Goal: Information Seeking & Learning: Learn about a topic

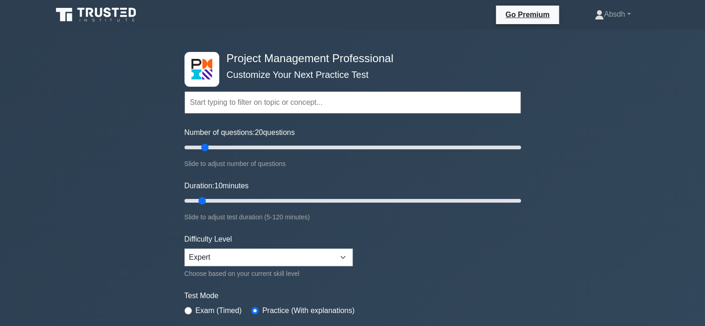
type input "15"
click at [208, 146] on input "Number of questions: 20 questions" at bounding box center [352, 147] width 336 height 11
type input "15"
click at [211, 199] on input "Duration: 10 minutes" at bounding box center [352, 200] width 336 height 11
click at [274, 259] on select "Beginner Intermediate Expert" at bounding box center [268, 257] width 168 height 18
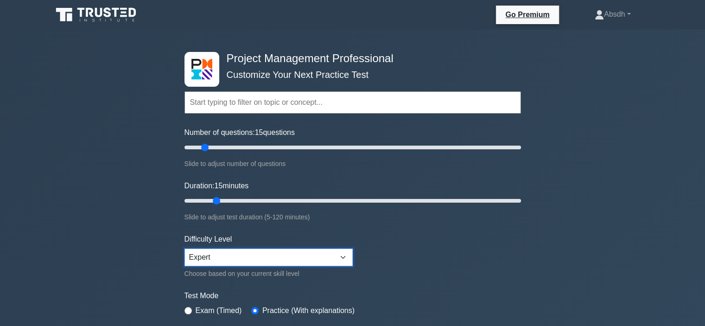
select select "intermediate"
click at [184, 248] on select "Beginner Intermediate Expert" at bounding box center [268, 257] width 168 height 18
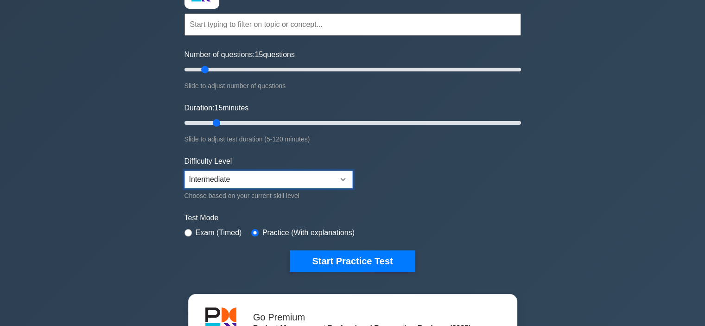
scroll to position [113, 0]
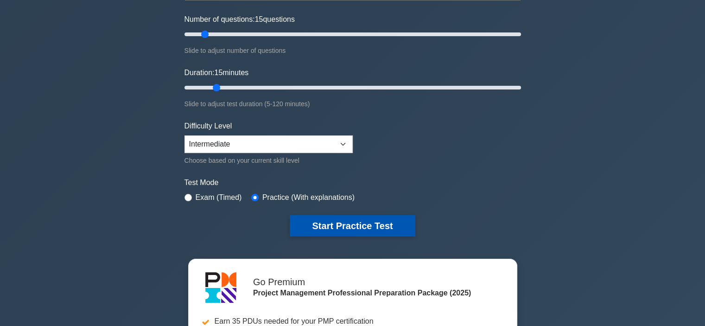
click at [326, 216] on button "Start Practice Test" at bounding box center [352, 225] width 125 height 21
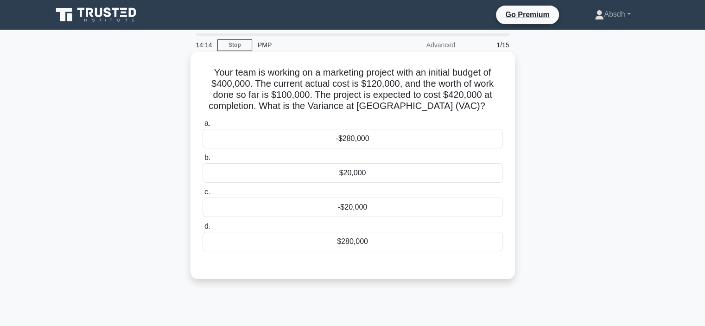
click at [346, 203] on div "-$20,000" at bounding box center [353, 206] width 300 height 19
click at [203, 195] on input "c. -$20,000" at bounding box center [203, 192] width 0 height 6
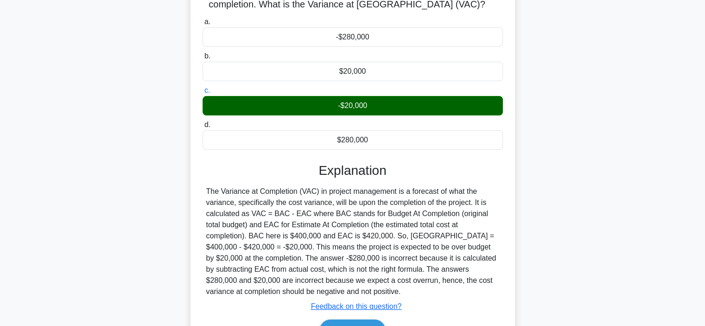
scroll to position [175, 0]
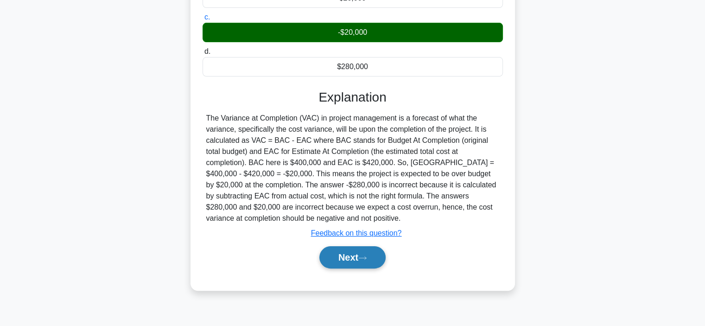
click at [365, 259] on icon at bounding box center [362, 257] width 8 height 5
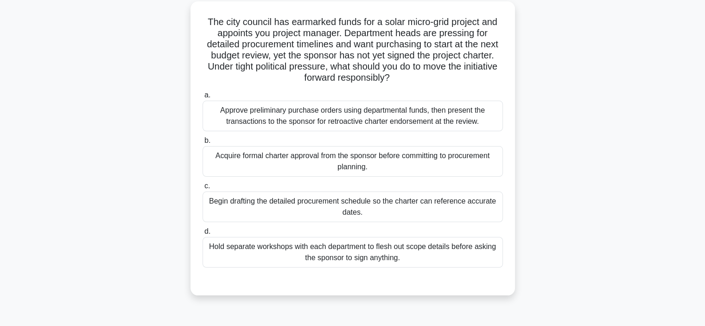
scroll to position [54, 0]
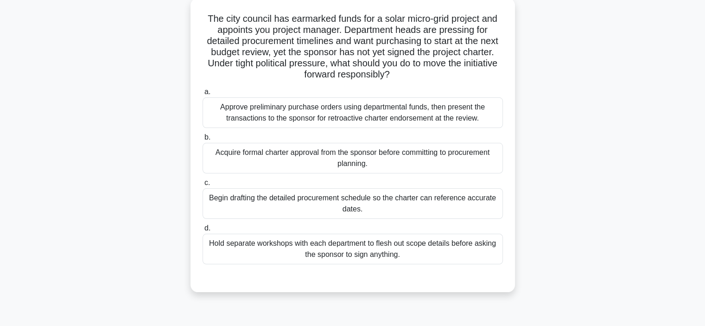
click at [293, 157] on div "Acquire formal charter approval from the sponsor before committing to procureme…" at bounding box center [353, 158] width 300 height 31
click at [203, 140] on input "b. Acquire formal charter approval from the sponsor before committing to procur…" at bounding box center [203, 137] width 0 height 6
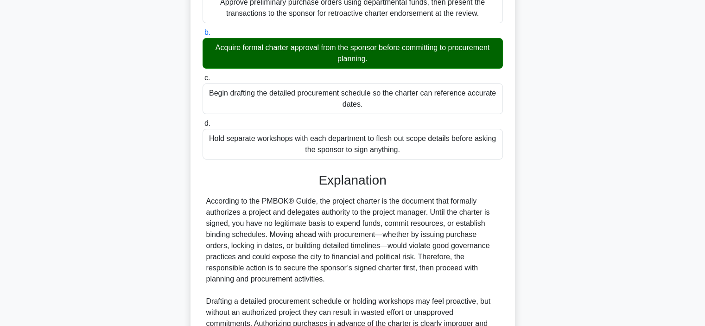
scroll to position [267, 0]
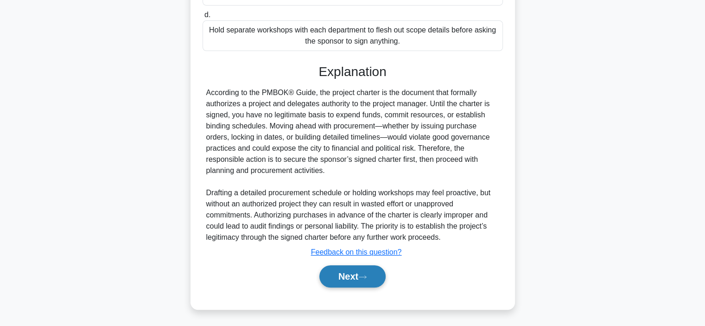
click at [344, 277] on button "Next" at bounding box center [352, 276] width 66 height 22
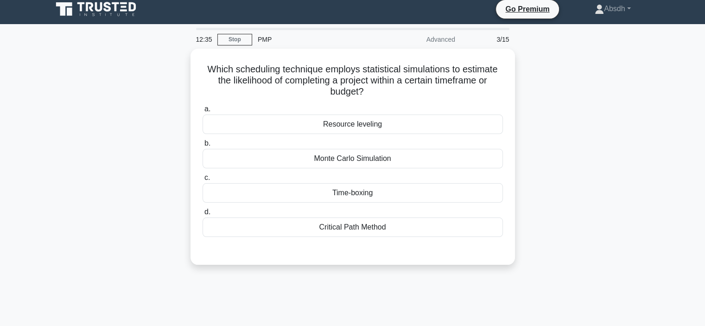
scroll to position [0, 0]
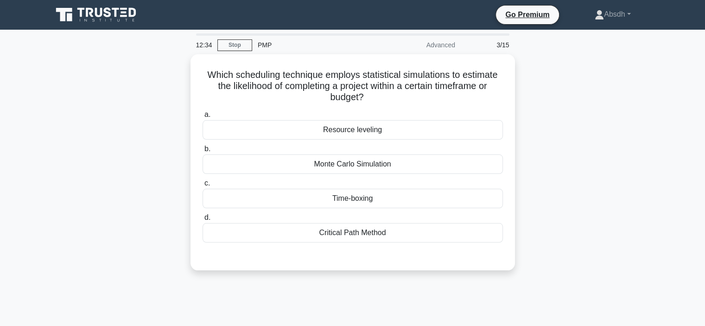
click at [699, 109] on main "12:34 Stop PMP Advanced 3/15 Which scheduling technique employs statistical sim…" at bounding box center [352, 265] width 705 height 471
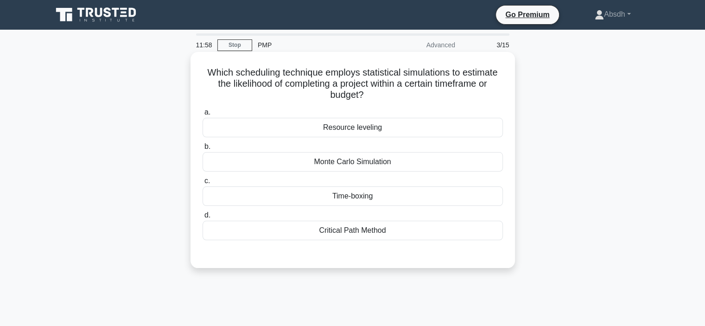
click at [375, 235] on div "Critical Path Method" at bounding box center [353, 230] width 300 height 19
click at [203, 218] on input "d. Critical Path Method" at bounding box center [203, 215] width 0 height 6
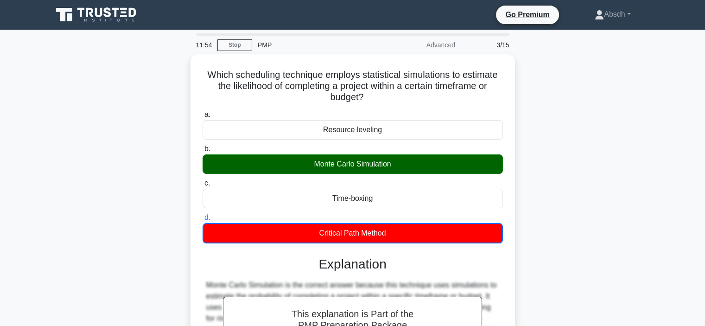
click at [673, 116] on main "11:54 Stop PMP Advanced 3/15 Which scheduling technique employs statistical sim…" at bounding box center [352, 265] width 705 height 471
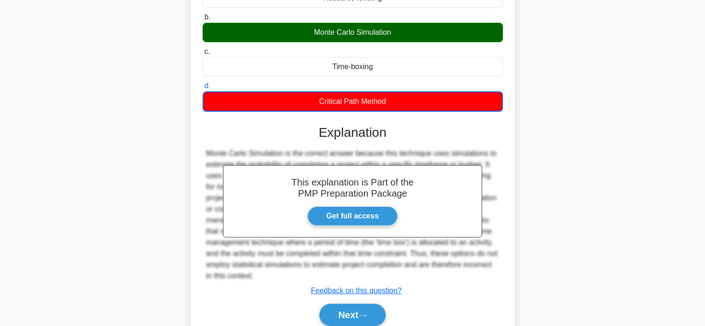
scroll to position [175, 0]
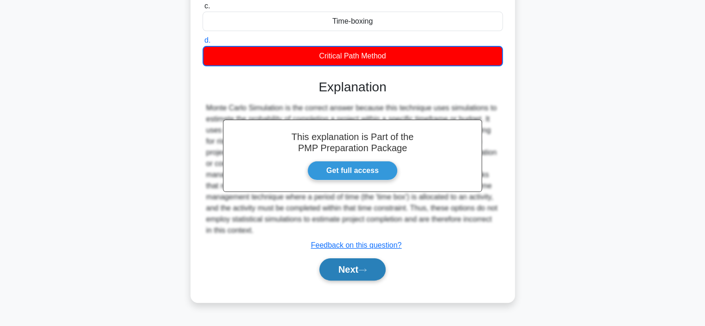
click at [351, 270] on button "Next" at bounding box center [352, 269] width 66 height 22
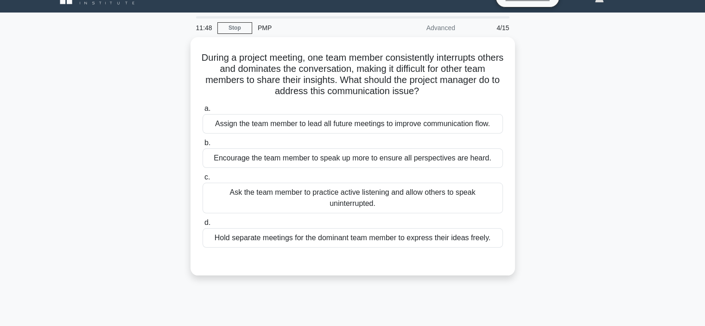
scroll to position [19, 0]
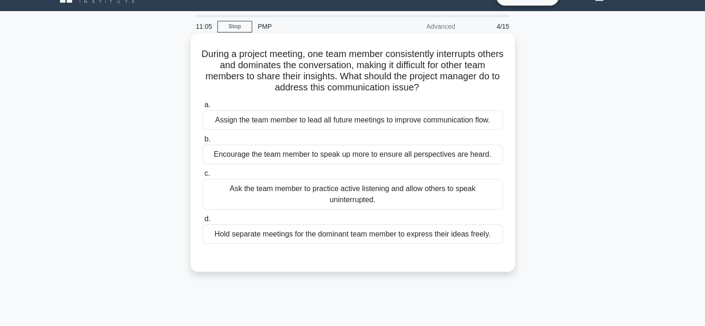
click at [362, 196] on div "Ask the team member to practice active listening and allow others to speak unin…" at bounding box center [353, 194] width 300 height 31
click at [203, 177] on input "c. Ask the team member to practice active listening and allow others to speak u…" at bounding box center [203, 174] width 0 height 6
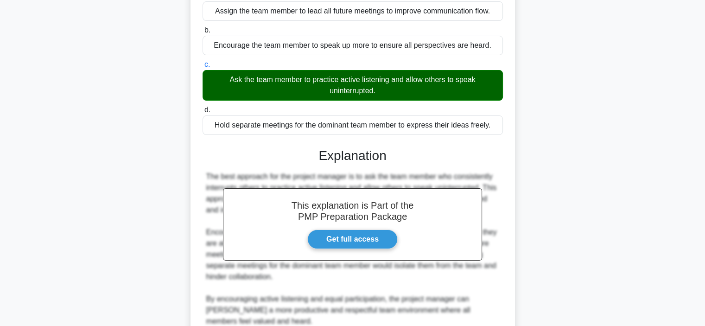
scroll to position [211, 0]
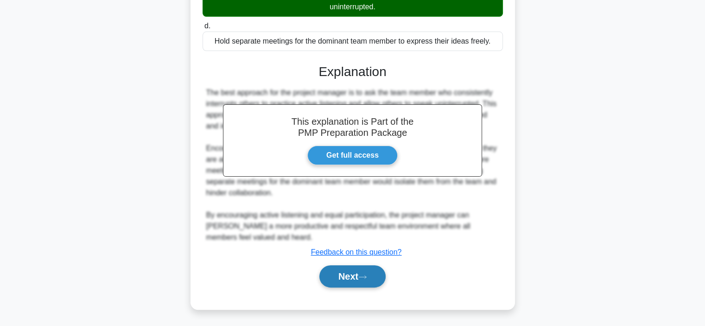
click at [356, 274] on button "Next" at bounding box center [352, 276] width 66 height 22
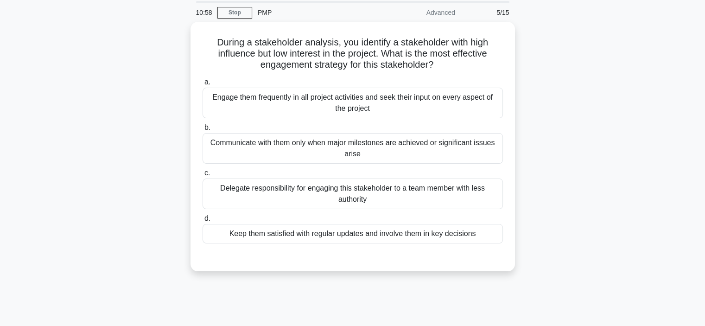
scroll to position [0, 0]
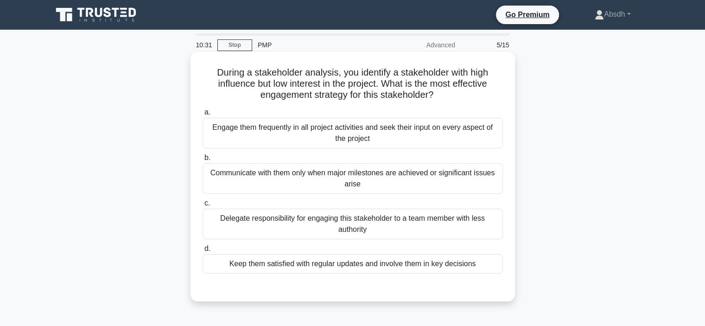
click at [377, 269] on div "Keep them satisfied with regular updates and involve them in key decisions" at bounding box center [353, 263] width 300 height 19
click at [203, 252] on input "d. Keep them satisfied with regular updates and involve them in key decisions" at bounding box center [203, 249] width 0 height 6
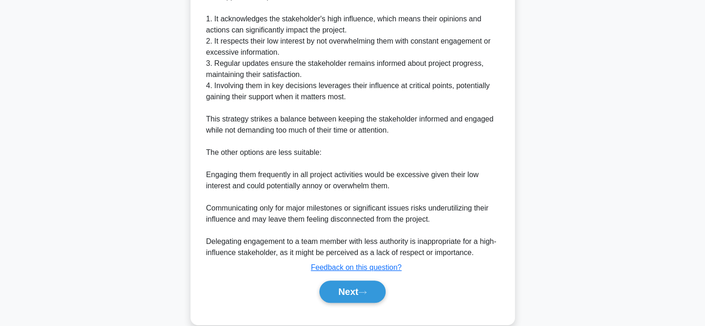
scroll to position [338, 0]
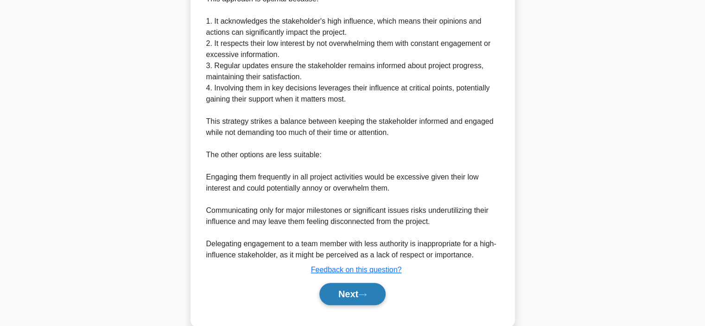
click at [350, 293] on button "Next" at bounding box center [352, 294] width 66 height 22
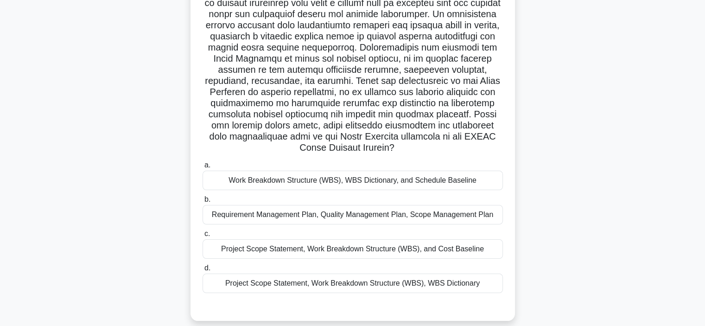
scroll to position [111, 0]
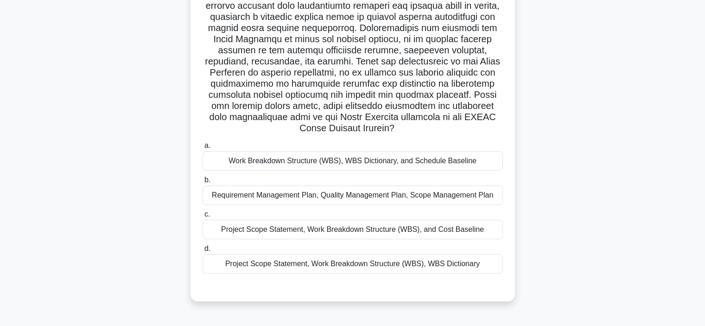
click at [369, 266] on div "Project Scope Statement, Work Breakdown Structure (WBS), WBS Dictionary" at bounding box center [353, 263] width 300 height 19
click at [203, 252] on input "d. Project Scope Statement, Work Breakdown Structure (WBS), WBS Dictionary" at bounding box center [203, 249] width 0 height 6
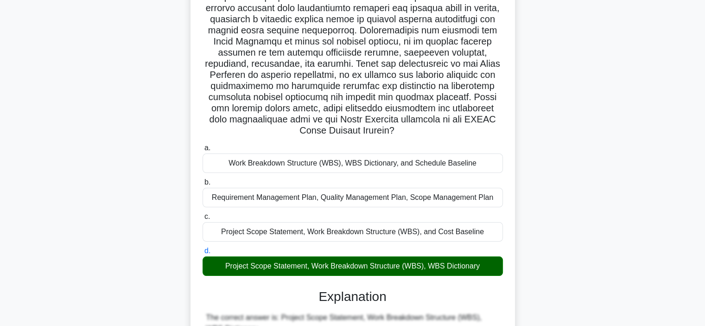
scroll to position [400, 0]
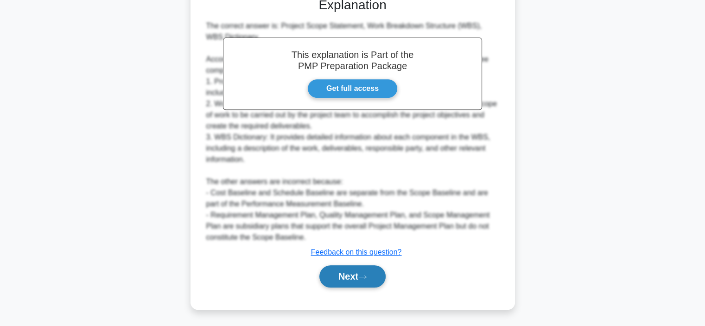
click at [339, 273] on button "Next" at bounding box center [352, 276] width 66 height 22
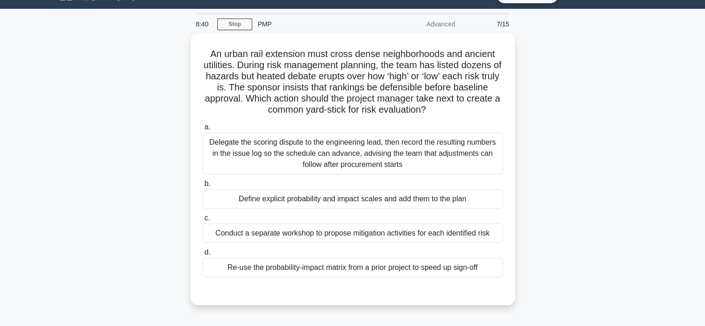
scroll to position [22, 0]
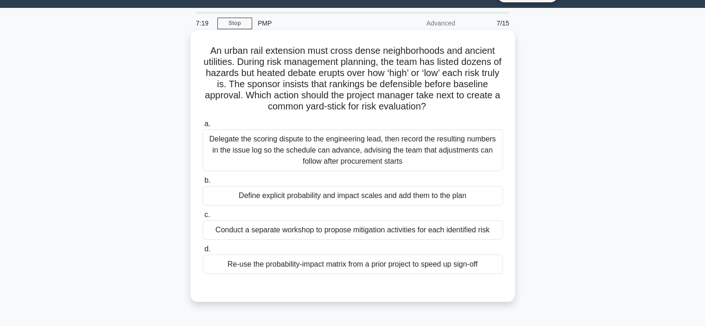
click at [399, 196] on div "Define explicit probability and impact scales and add them to the plan" at bounding box center [353, 195] width 300 height 19
click at [203, 184] on input "b. Define explicit probability and impact scales and add them to the plan" at bounding box center [203, 180] width 0 height 6
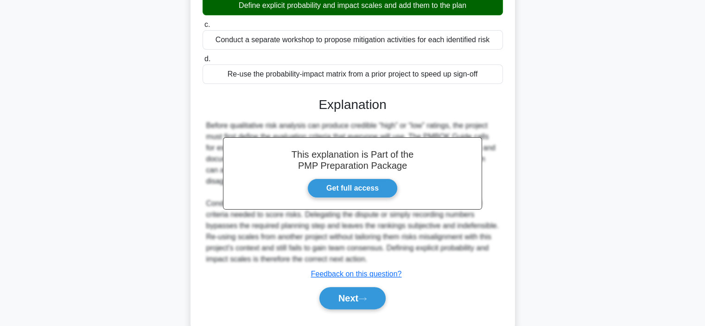
scroll to position [222, 0]
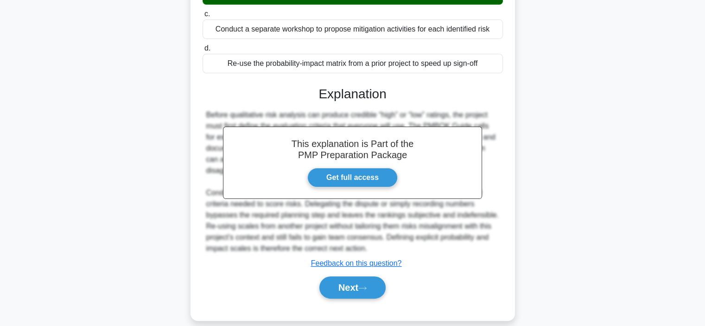
click at [344, 272] on div "Next" at bounding box center [353, 287] width 300 height 30
click at [348, 276] on button "Next" at bounding box center [352, 287] width 66 height 22
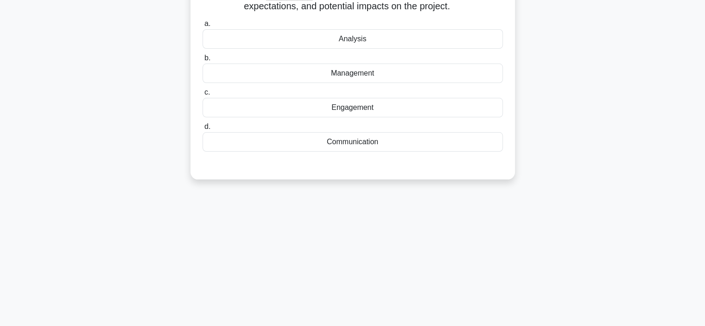
scroll to position [0, 0]
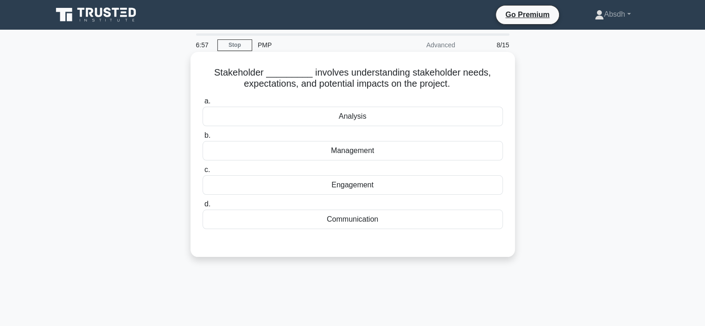
click at [358, 120] on div "Analysis" at bounding box center [353, 116] width 300 height 19
click at [203, 104] on input "a. Analysis" at bounding box center [203, 101] width 0 height 6
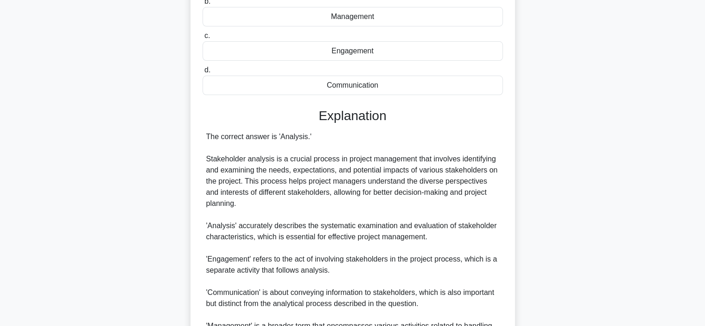
scroll to position [245, 0]
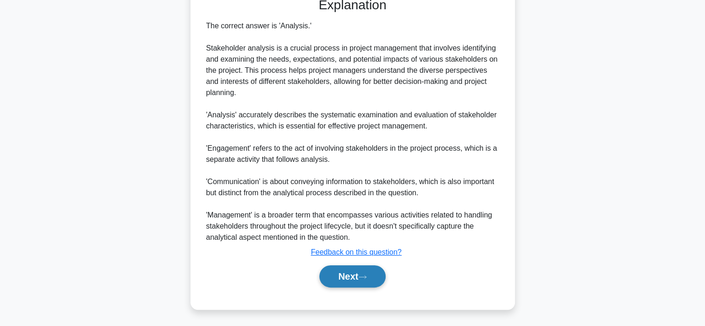
click at [360, 274] on button "Next" at bounding box center [352, 276] width 66 height 22
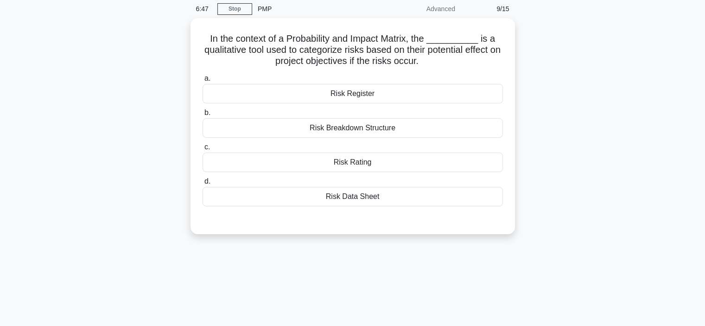
scroll to position [37, 0]
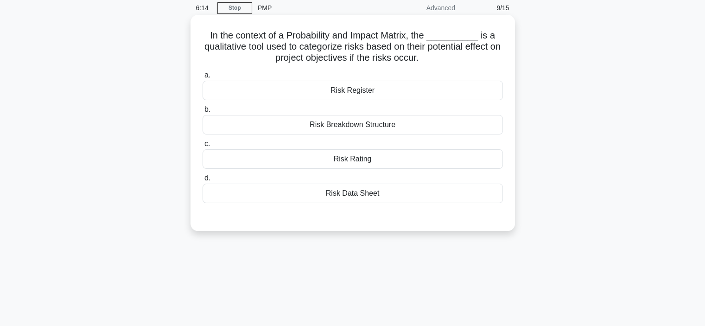
click at [418, 159] on div "Risk Rating" at bounding box center [353, 158] width 300 height 19
click at [203, 147] on input "c. Risk Rating" at bounding box center [203, 144] width 0 height 6
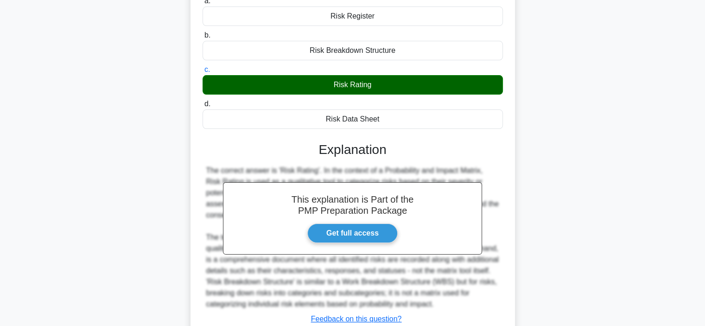
scroll to position [178, 0]
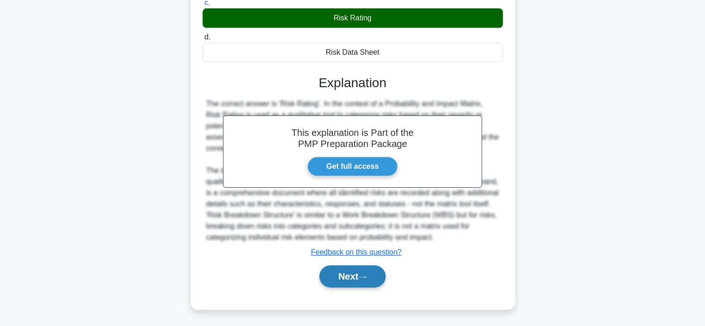
click at [351, 283] on button "Next" at bounding box center [352, 276] width 66 height 22
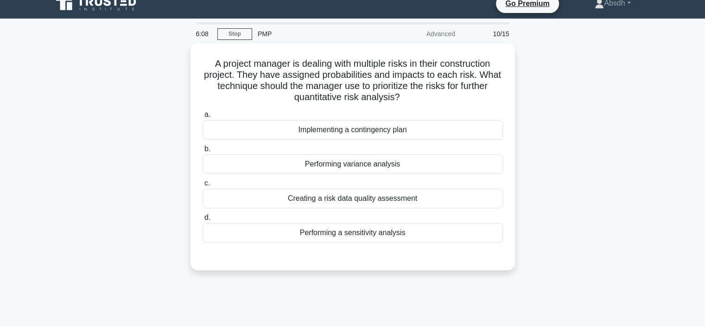
scroll to position [0, 0]
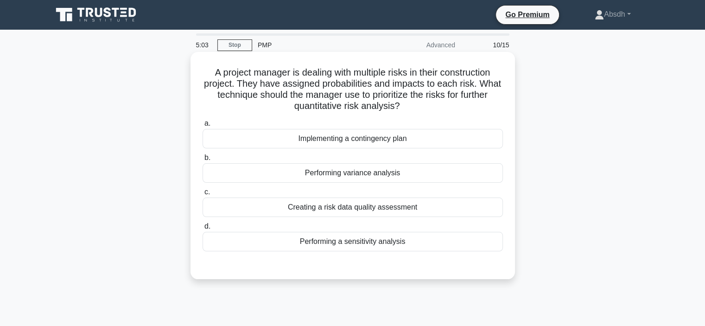
click at [392, 170] on div "Performing variance analysis" at bounding box center [353, 172] width 300 height 19
click at [203, 161] on input "b. Performing variance analysis" at bounding box center [203, 158] width 0 height 6
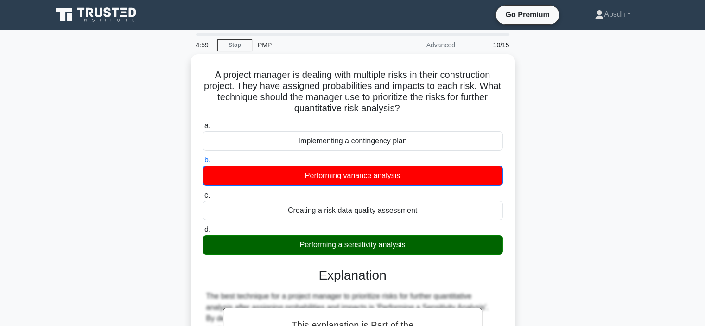
scroll to position [175, 0]
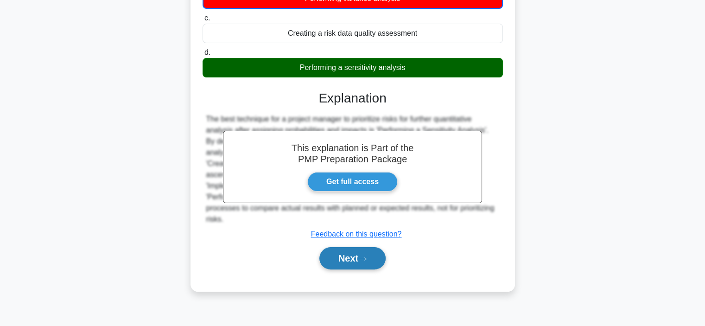
click at [367, 257] on icon at bounding box center [362, 258] width 8 height 5
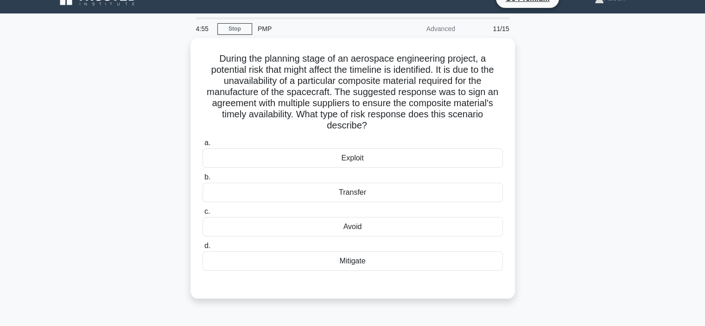
scroll to position [19, 0]
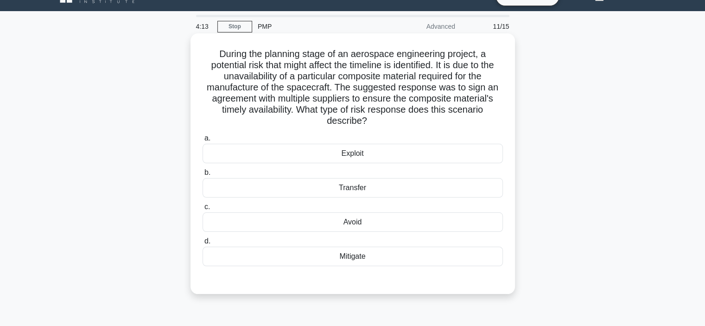
click at [347, 148] on div "Exploit" at bounding box center [353, 153] width 300 height 19
click at [203, 141] on input "a. Exploit" at bounding box center [203, 138] width 0 height 6
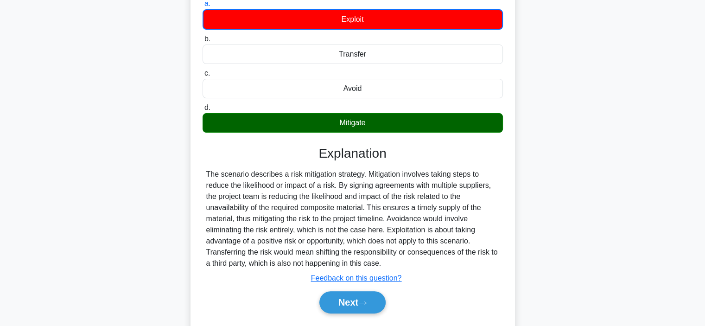
scroll to position [179, 0]
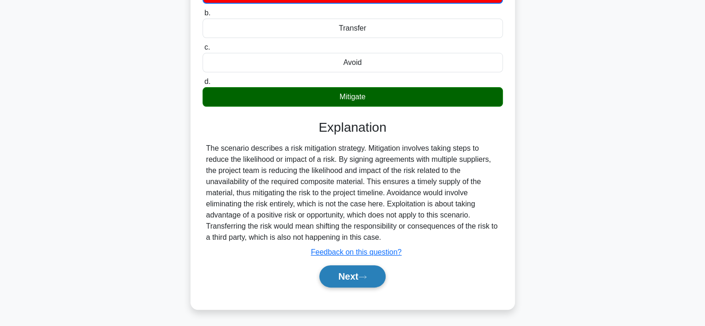
click at [345, 285] on button "Next" at bounding box center [352, 276] width 66 height 22
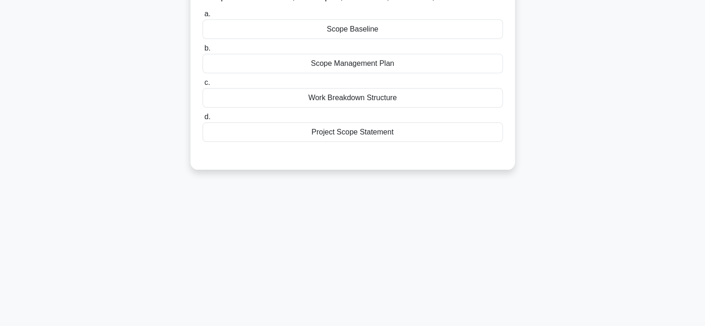
scroll to position [0, 0]
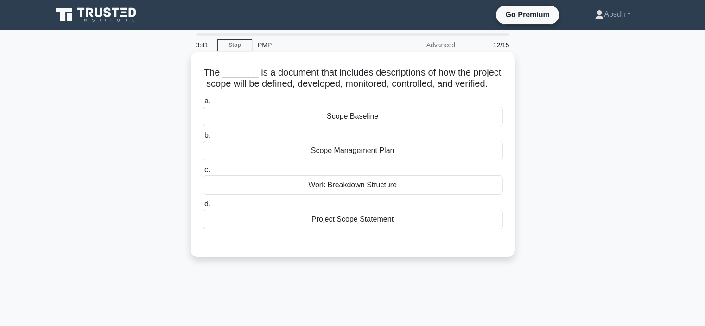
click at [380, 160] on div "Scope Management Plan" at bounding box center [353, 150] width 300 height 19
click at [203, 139] on input "b. Scope Management Plan" at bounding box center [203, 136] width 0 height 6
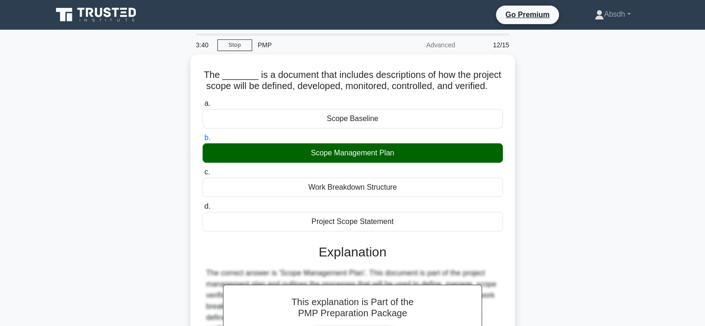
scroll to position [234, 0]
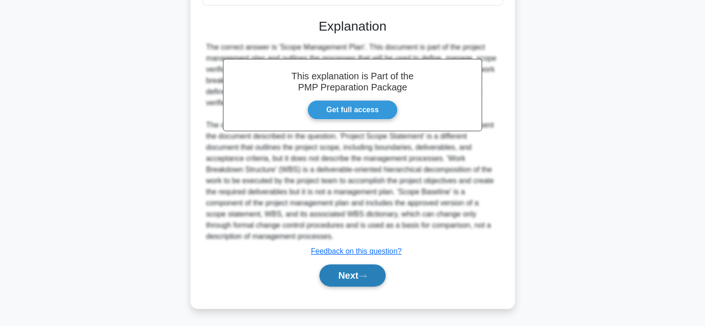
click at [367, 277] on icon at bounding box center [362, 275] width 8 height 5
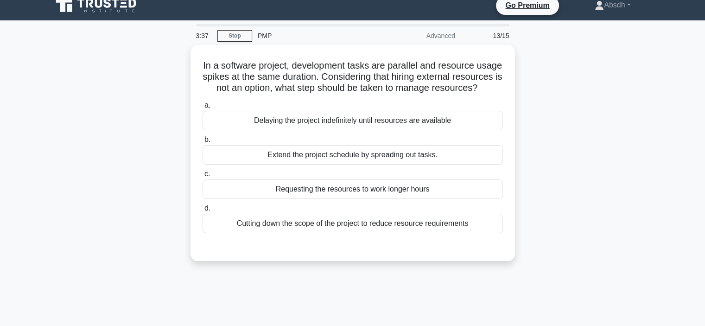
scroll to position [14, 0]
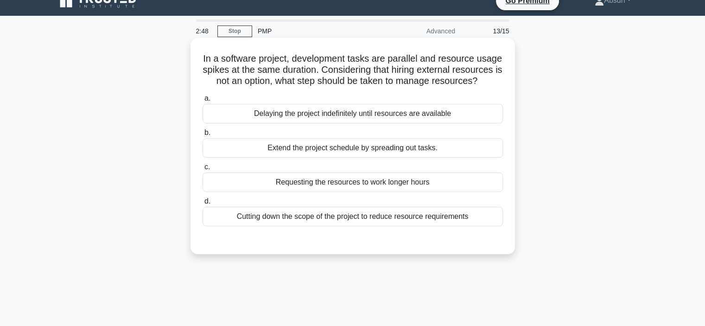
click at [387, 226] on div "Cutting down the scope of the project to reduce resource requirements" at bounding box center [353, 216] width 300 height 19
click at [203, 204] on input "d. Cutting down the scope of the project to reduce resource requirements" at bounding box center [203, 201] width 0 height 6
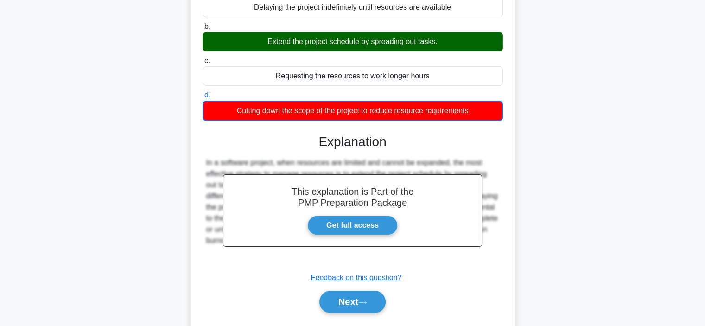
scroll to position [175, 0]
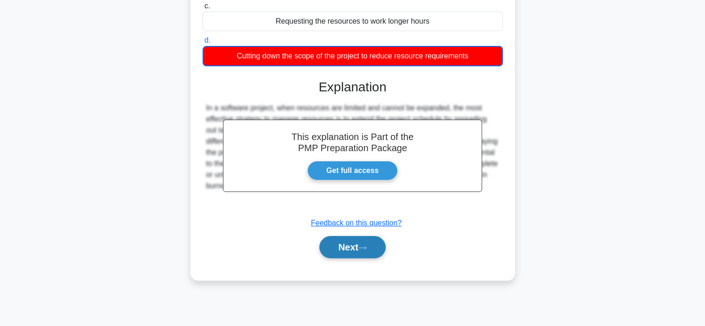
click at [349, 253] on button "Next" at bounding box center [352, 247] width 66 height 22
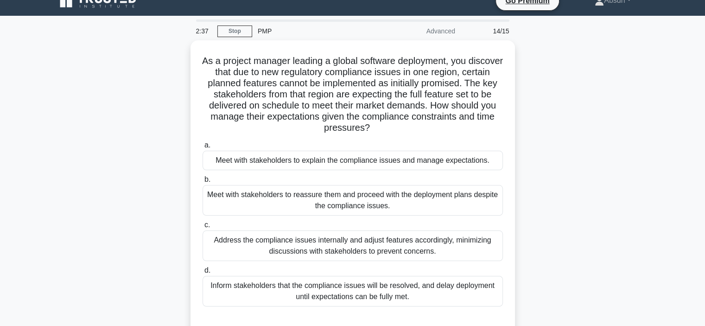
scroll to position [15, 0]
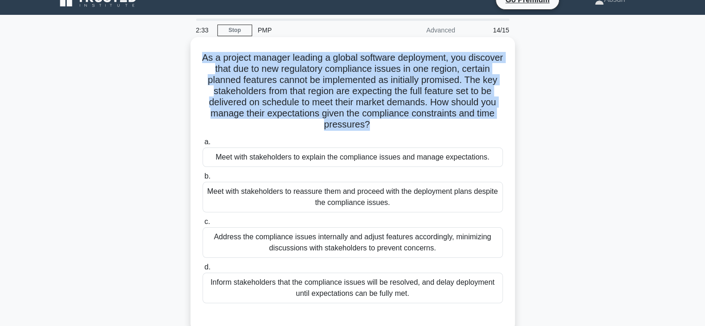
drag, startPoint x: 378, startPoint y: 121, endPoint x: 217, endPoint y: 56, distance: 173.1
click at [217, 56] on h5 "As a project manager leading a global software deployment, you discover that du…" at bounding box center [353, 91] width 302 height 79
click at [195, 54] on div "As a project manager leading a global software deployment, you discover that du…" at bounding box center [352, 184] width 317 height 286
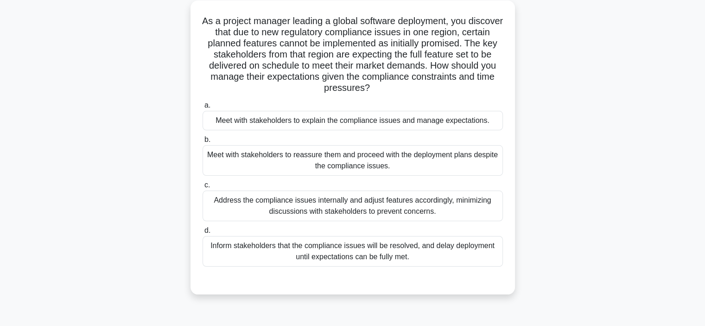
scroll to position [53, 0]
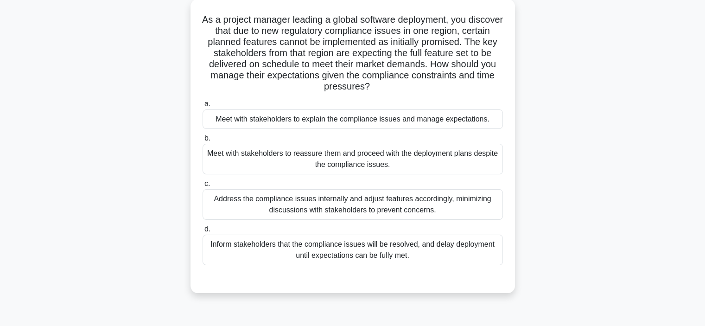
click at [272, 114] on div "Meet with stakeholders to explain the compliance issues and manage expectations." at bounding box center [353, 118] width 300 height 19
click at [203, 107] on input "a. Meet with stakeholders to explain the compliance issues and manage expectati…" at bounding box center [203, 104] width 0 height 6
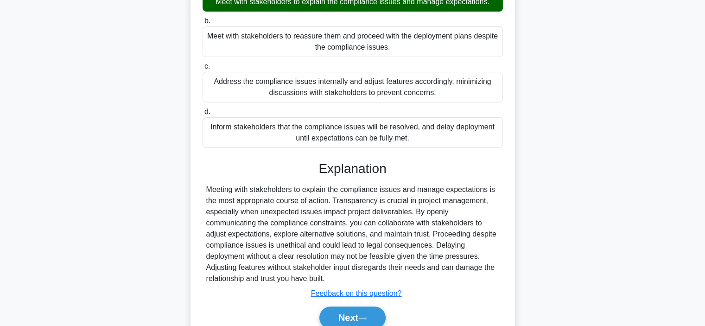
scroll to position [211, 0]
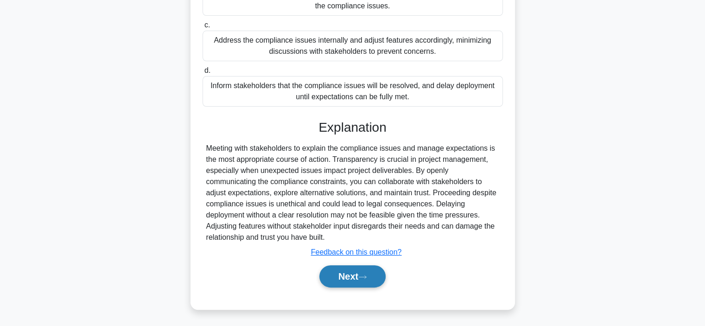
click at [358, 268] on button "Next" at bounding box center [352, 276] width 66 height 22
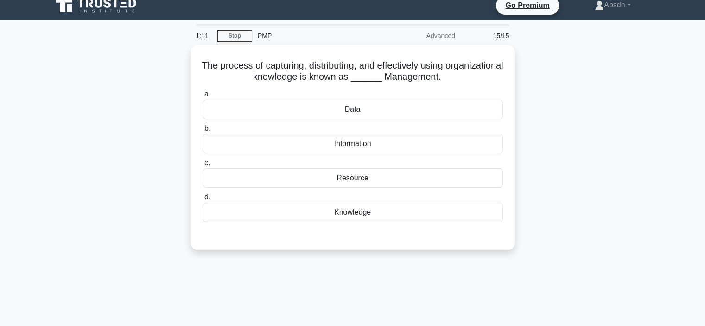
scroll to position [0, 0]
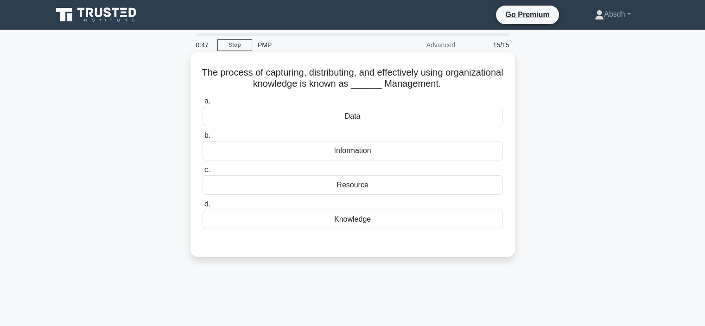
click at [359, 151] on div "Information" at bounding box center [353, 150] width 300 height 19
click at [203, 139] on input "b. Information" at bounding box center [203, 136] width 0 height 6
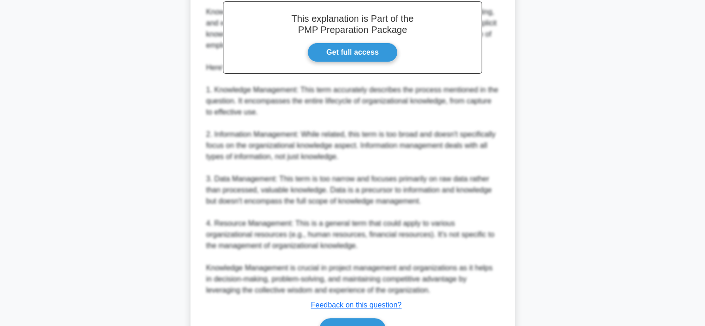
scroll to position [335, 0]
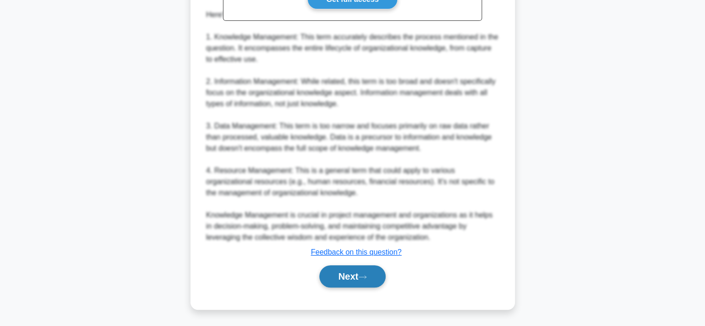
click at [358, 276] on button "Next" at bounding box center [352, 276] width 66 height 22
